Goal: Find specific page/section: Find specific page/section

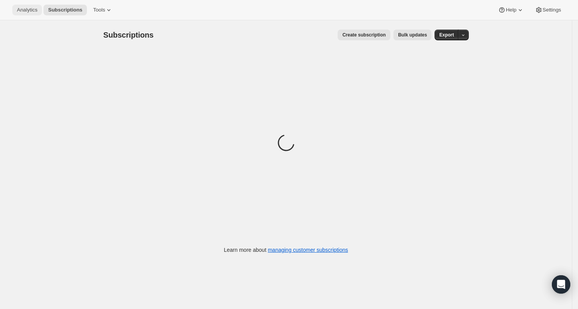
click at [33, 14] on button "Analytics" at bounding box center [27, 10] width 30 height 11
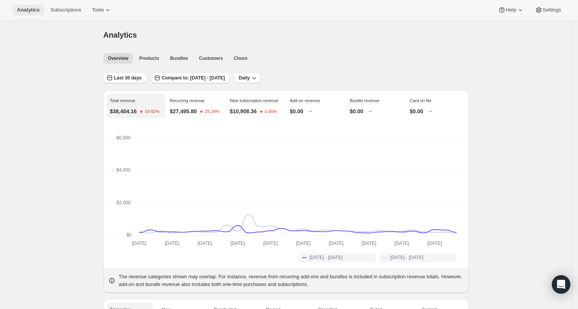
click at [30, 14] on button "Analytics" at bounding box center [28, 10] width 32 height 11
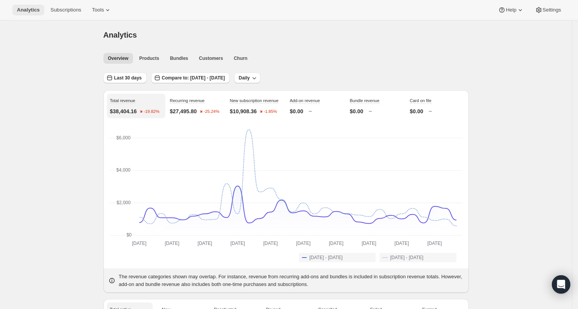
click at [27, 10] on span "Analytics" at bounding box center [28, 10] width 23 height 6
click at [63, 10] on span "Subscriptions" at bounding box center [65, 10] width 31 height 6
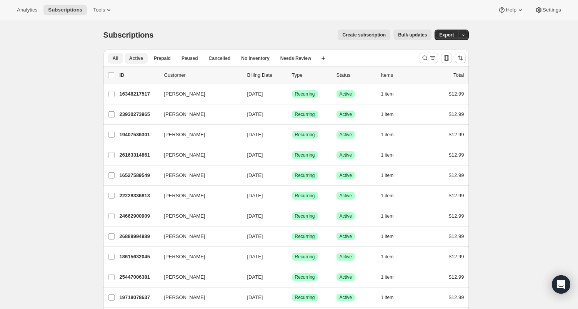
scroll to position [2, 0]
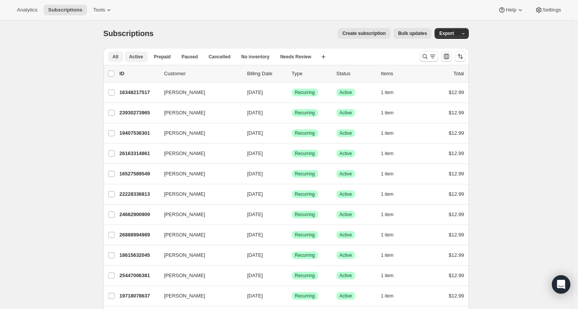
click at [140, 57] on span "Active" at bounding box center [136, 57] width 14 height 6
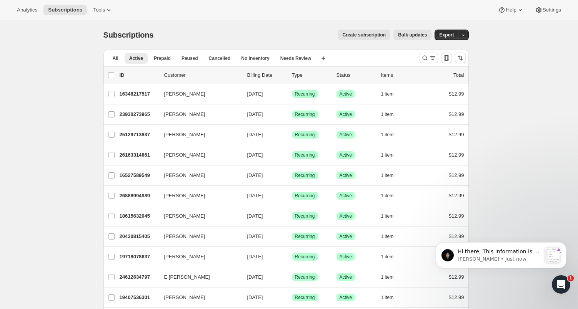
scroll to position [0, 0]
